Goal: Information Seeking & Learning: Learn about a topic

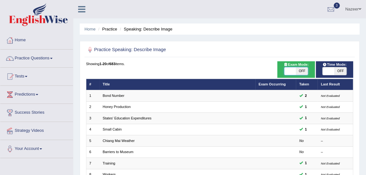
click at [293, 74] on span at bounding box center [290, 72] width 12 height 8
checkbox input "true"
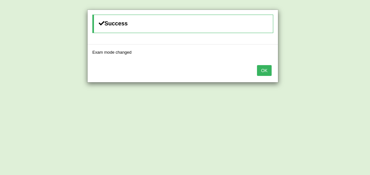
click at [260, 71] on button "OK" at bounding box center [264, 70] width 15 height 11
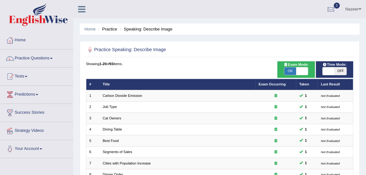
click at [329, 71] on span at bounding box center [328, 72] width 12 height 8
checkbox input "true"
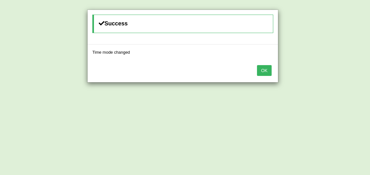
click at [263, 74] on button "OK" at bounding box center [264, 70] width 15 height 11
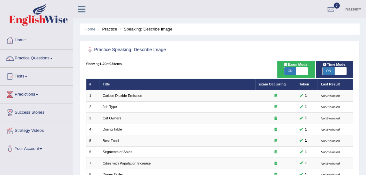
click at [230, 10] on ul "Nazeer Toggle navigation Username: Nazeer Access Type: Online Subscription: Dia…" at bounding box center [263, 9] width 205 height 18
click at [38, 56] on link "Practice Questions" at bounding box center [36, 58] width 73 height 16
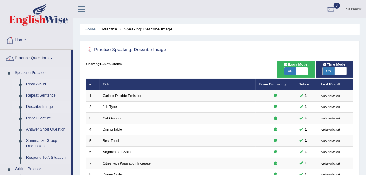
click at [36, 83] on link "Read Aloud" at bounding box center [47, 84] width 48 height 11
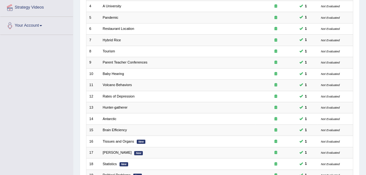
scroll to position [192, 0]
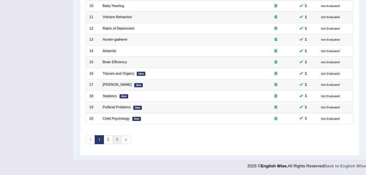
click at [117, 139] on link "3" at bounding box center [116, 140] width 9 height 9
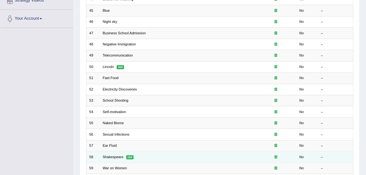
click at [98, 153] on td "58" at bounding box center [93, 157] width 14 height 11
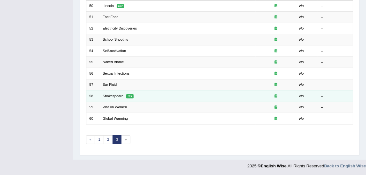
scroll to position [191, 0]
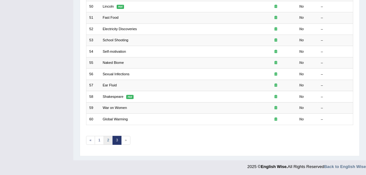
click at [108, 141] on link "2" at bounding box center [107, 140] width 9 height 9
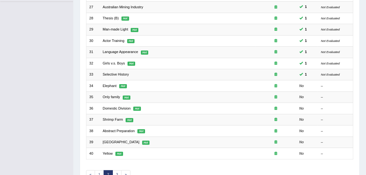
scroll to position [160, 0]
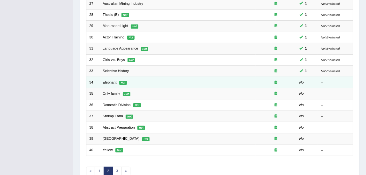
click at [108, 83] on link "Elephant" at bounding box center [110, 83] width 14 height 4
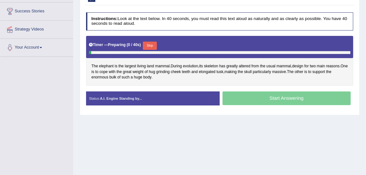
scroll to position [131, 0]
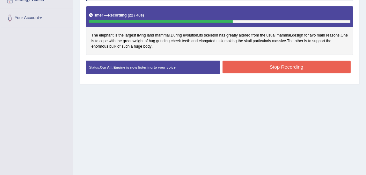
click at [279, 68] on button "Stop Recording" at bounding box center [286, 67] width 128 height 12
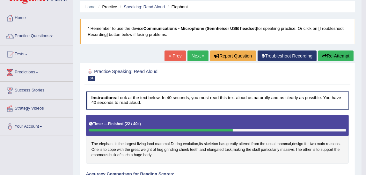
scroll to position [18, 0]
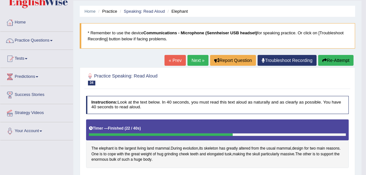
click at [195, 61] on link "Next »" at bounding box center [197, 60] width 21 height 11
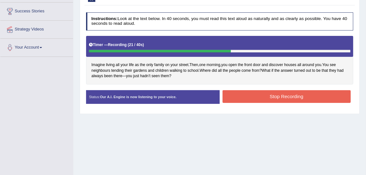
click at [251, 90] on button "Stop Recording" at bounding box center [286, 96] width 128 height 12
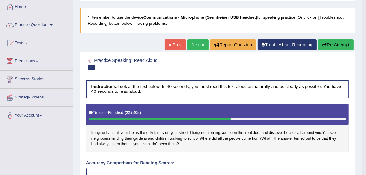
scroll to position [31, 0]
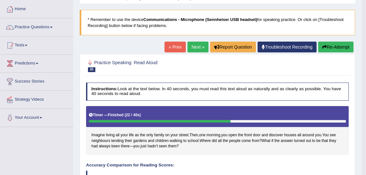
click at [188, 51] on link "Next »" at bounding box center [197, 47] width 21 height 11
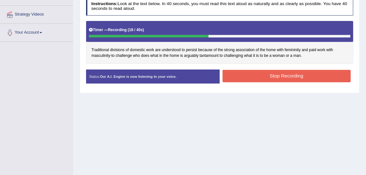
click at [263, 77] on button "Stop Recording" at bounding box center [286, 76] width 128 height 12
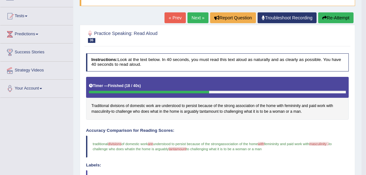
scroll to position [51, 0]
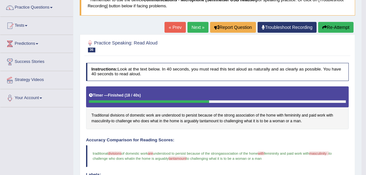
click at [200, 30] on link "Next »" at bounding box center [197, 27] width 21 height 11
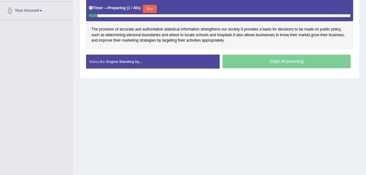
scroll to position [146, 0]
